Goal: Task Accomplishment & Management: Manage account settings

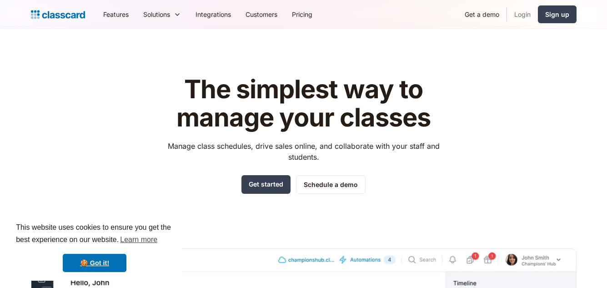
click at [528, 15] on link "Login" at bounding box center [522, 14] width 31 height 20
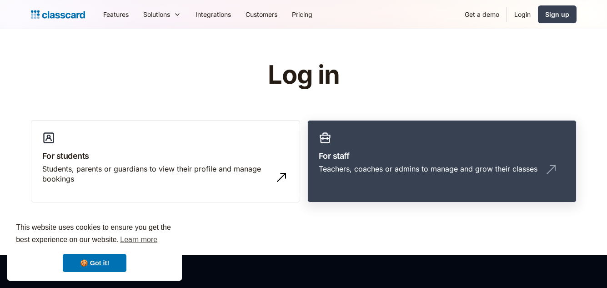
click at [382, 164] on div "Teachers, coaches or admins to manage and grow their classes" at bounding box center [428, 169] width 219 height 10
